Goal: Information Seeking & Learning: Learn about a topic

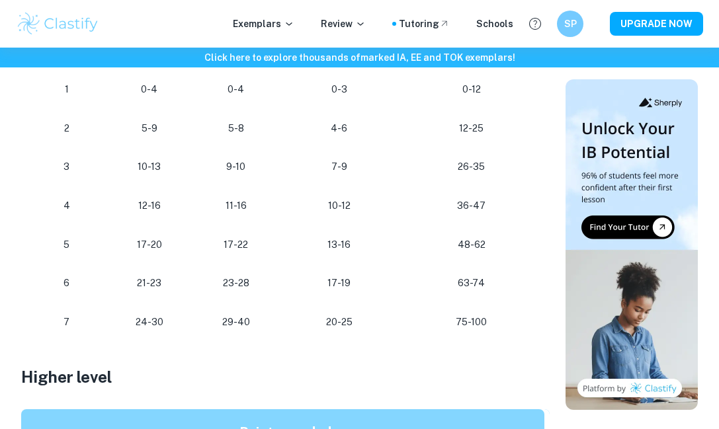
scroll to position [844, 0]
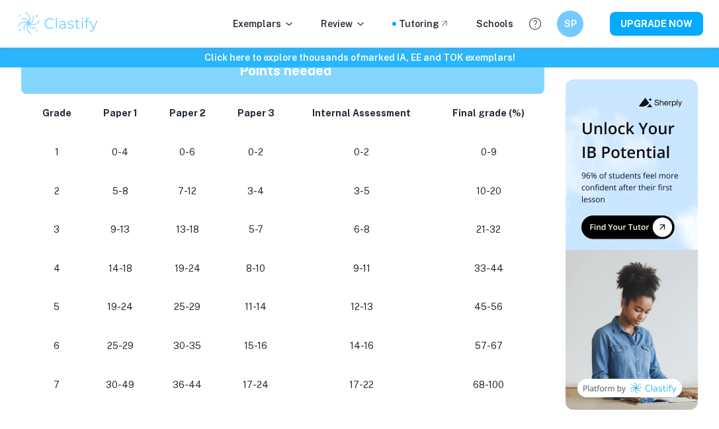
scroll to position [1196, 0]
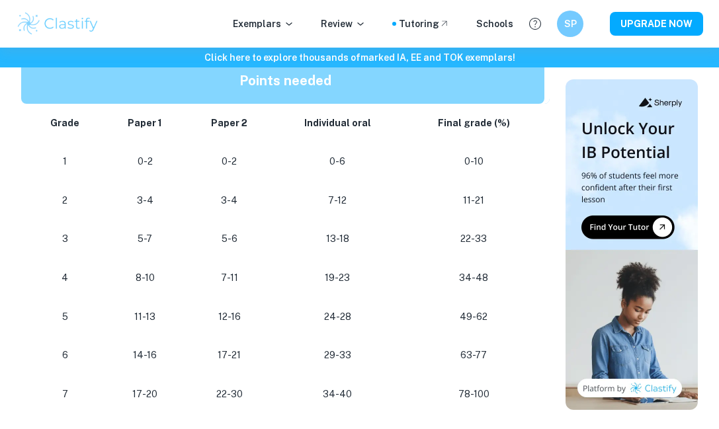
scroll to position [807, 0]
